Goal: Find specific page/section: Find specific page/section

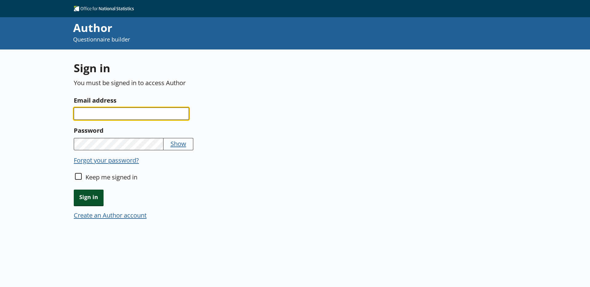
type input "[EMAIL_ADDRESS][PERSON_NAME][DOMAIN_NAME]"
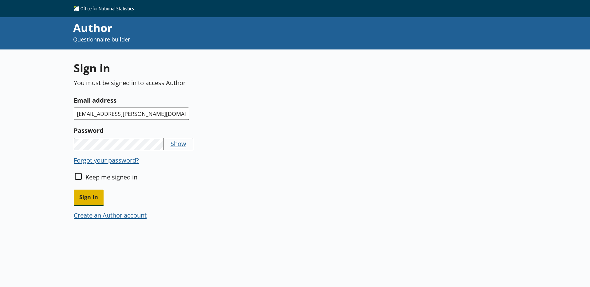
click at [93, 193] on span "Sign in" at bounding box center [89, 197] width 30 height 16
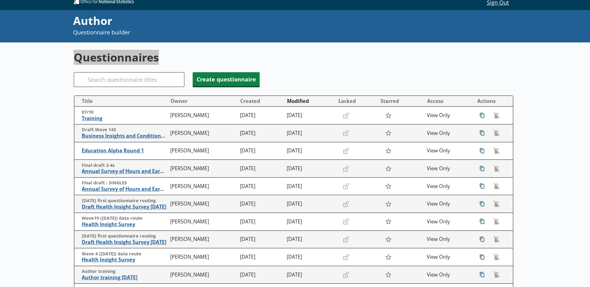
scroll to position [17, 0]
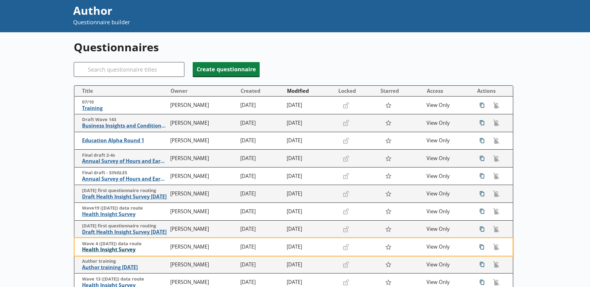
click at [116, 251] on span "Health Insight Survey" at bounding box center [124, 249] width 85 height 6
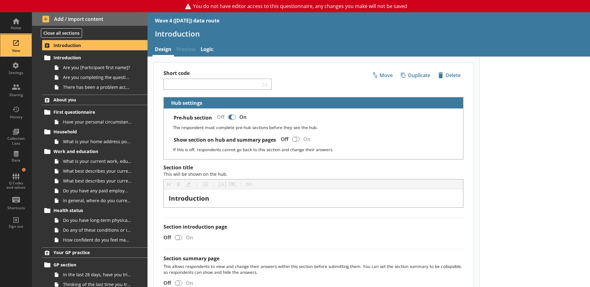
click at [14, 51] on div "View" at bounding box center [15, 50] width 21 height 5
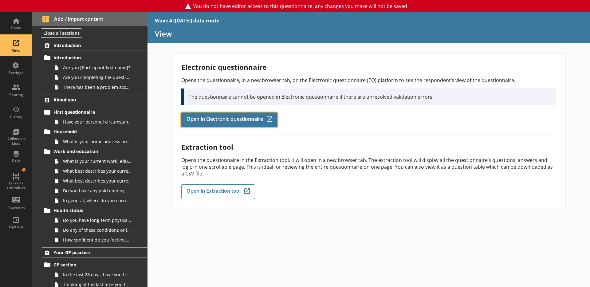
click at [218, 116] on span "Open in Electronic questionnaire" at bounding box center [224, 119] width 76 height 7
drag, startPoint x: 233, startPoint y: 23, endPoint x: 155, endPoint y: 20, distance: 78.4
click at [155, 20] on div "Wave 4 ([DATE]) data route" at bounding box center [368, 20] width 442 height 17
copy div "Wave 4 ([DATE]) data route"
